Goal: Navigation & Orientation: Find specific page/section

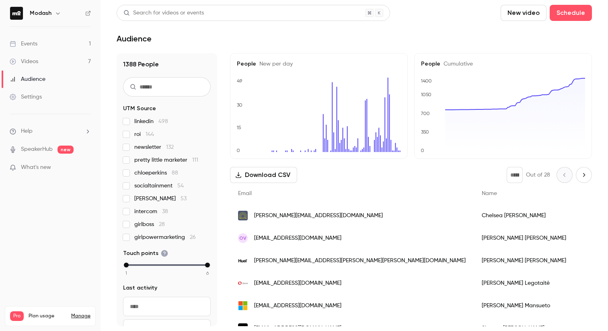
click at [39, 41] on link "Events 1" at bounding box center [50, 44] width 101 height 18
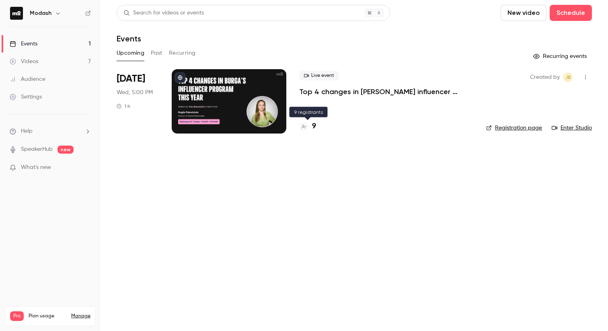
click at [303, 129] on div at bounding box center [304, 127] width 10 height 10
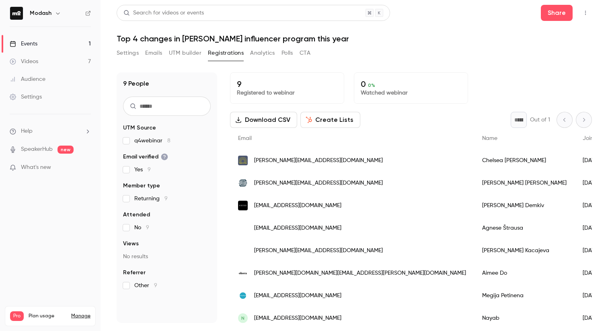
click at [31, 41] on div "Events" at bounding box center [24, 44] width 28 height 8
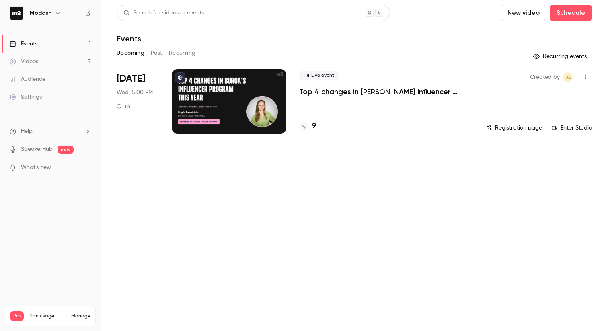
click at [155, 54] on button "Past" at bounding box center [157, 53] width 12 height 13
